Goal: Task Accomplishment & Management: Manage account settings

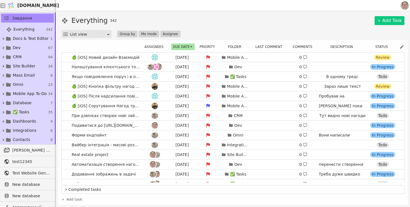
scroll to position [70, 0]
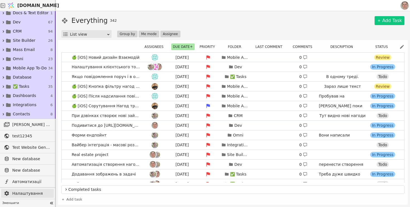
click at [24, 193] on span "Налаштування" at bounding box center [31, 194] width 39 height 6
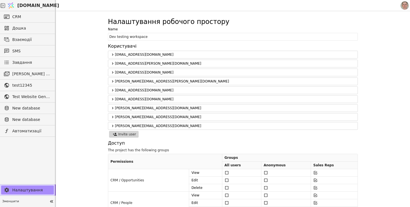
click at [112, 53] on icon at bounding box center [112, 54] width 1 height 2
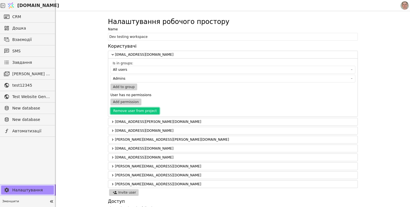
click at [132, 111] on button "Remove user from project" at bounding box center [134, 111] width 49 height 7
